Goal: Navigation & Orientation: Find specific page/section

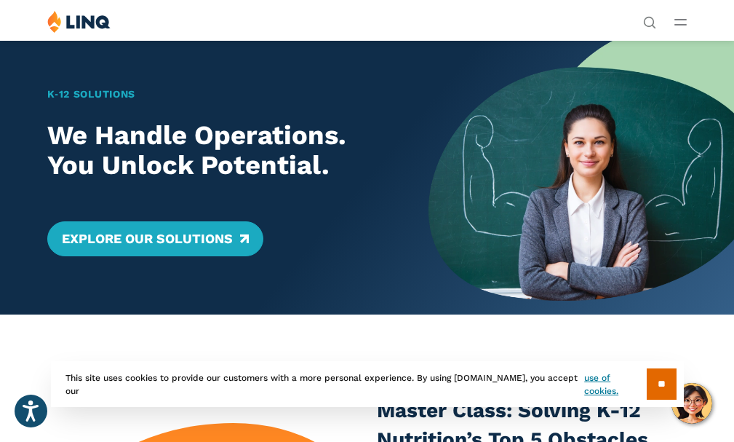
click at [692, 9] on header "Search Search for: Solutions Nutrition Overview NEW School Nutrition Suite Scho…" at bounding box center [367, 20] width 734 height 41
click at [686, 22] on icon "Open Main Menu" at bounding box center [681, 22] width 12 height 7
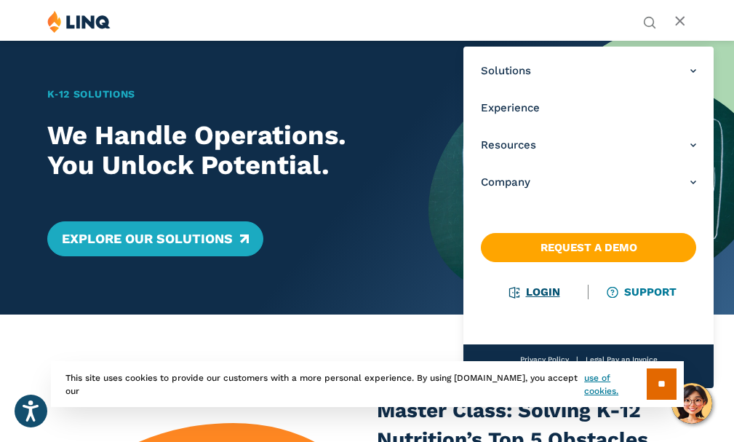
click at [542, 288] on link "Login" at bounding box center [535, 291] width 50 height 13
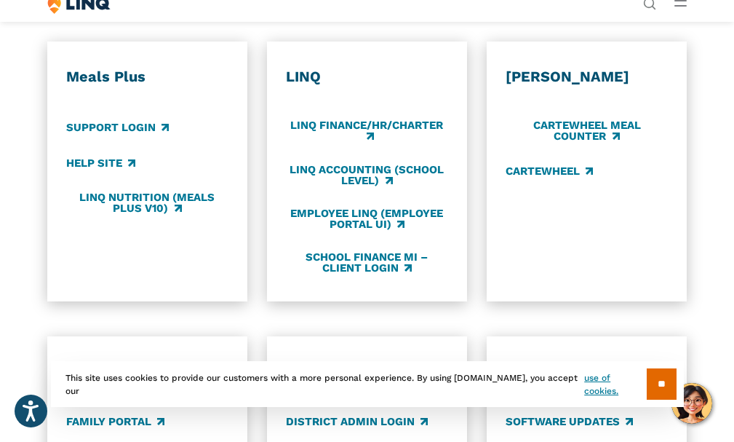
scroll to position [655, 0]
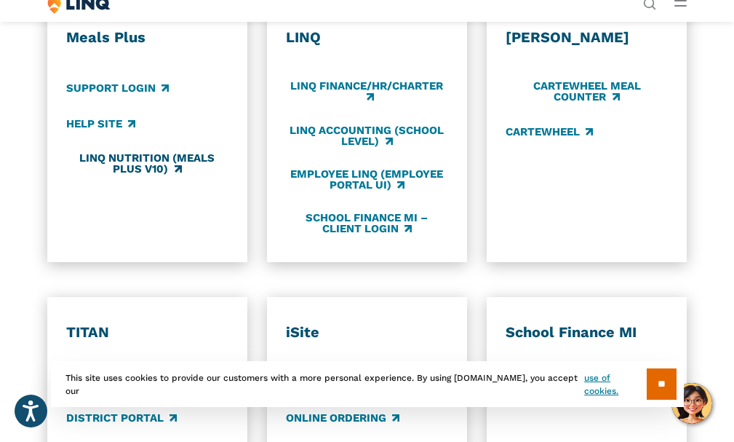
click at [135, 175] on link "LINQ Nutrition (Meals Plus v10)" at bounding box center [147, 163] width 162 height 24
